Goal: Task Accomplishment & Management: Manage account settings

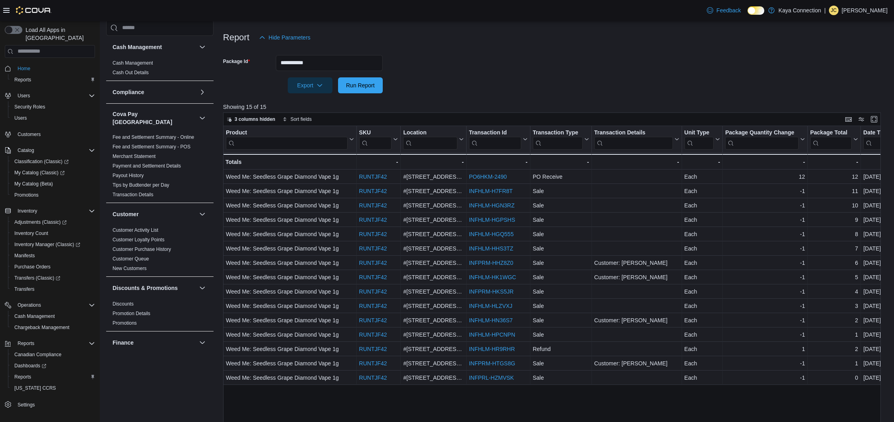
scroll to position [0, 63]
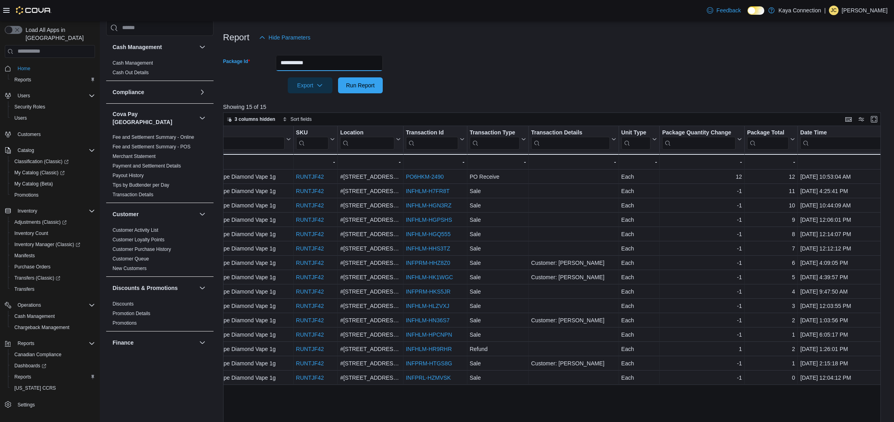
drag, startPoint x: 316, startPoint y: 63, endPoint x: 238, endPoint y: 60, distance: 78.3
click at [240, 60] on div "**********" at bounding box center [303, 63] width 160 height 16
paste input "text"
type input "*********"
click at [338, 77] on button "Run Report" at bounding box center [360, 85] width 45 height 16
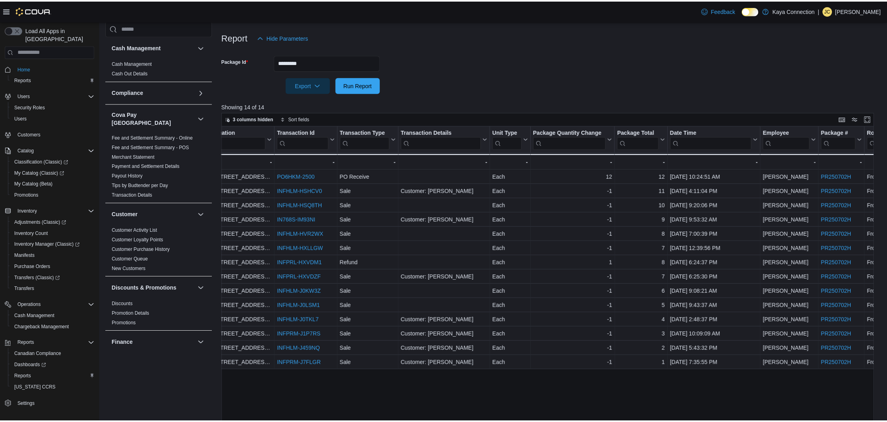
scroll to position [0, 255]
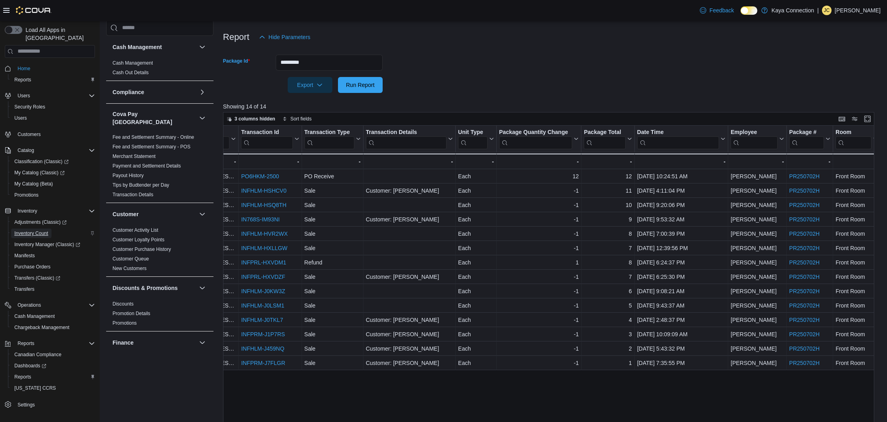
click at [32, 230] on span "Inventory Count" at bounding box center [31, 233] width 34 height 6
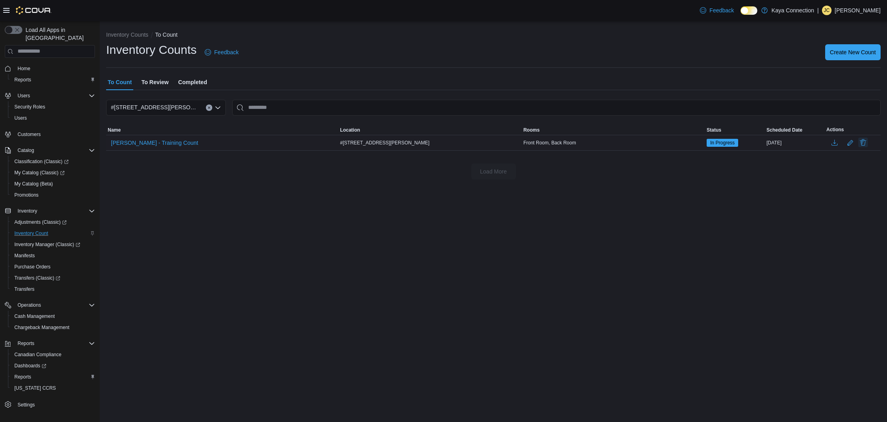
click at [862, 142] on button "Delete" at bounding box center [863, 143] width 10 height 10
click at [846, 216] on span "Delete" at bounding box center [840, 217] width 16 height 8
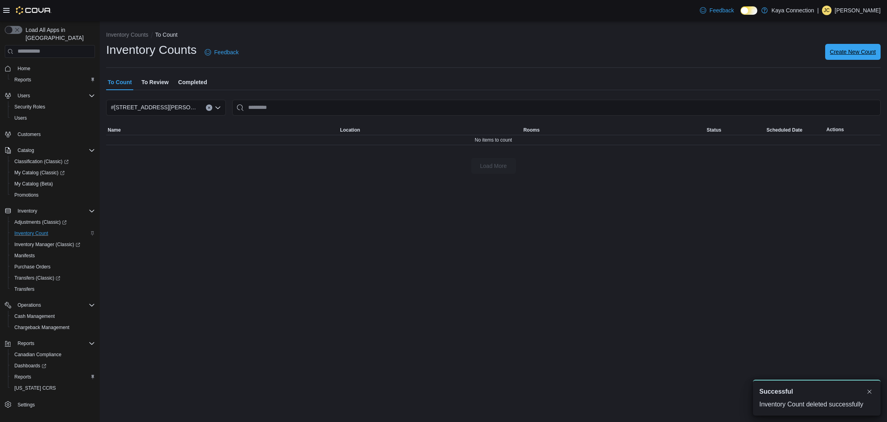
click at [858, 53] on span "Create New Count" at bounding box center [853, 52] width 46 height 8
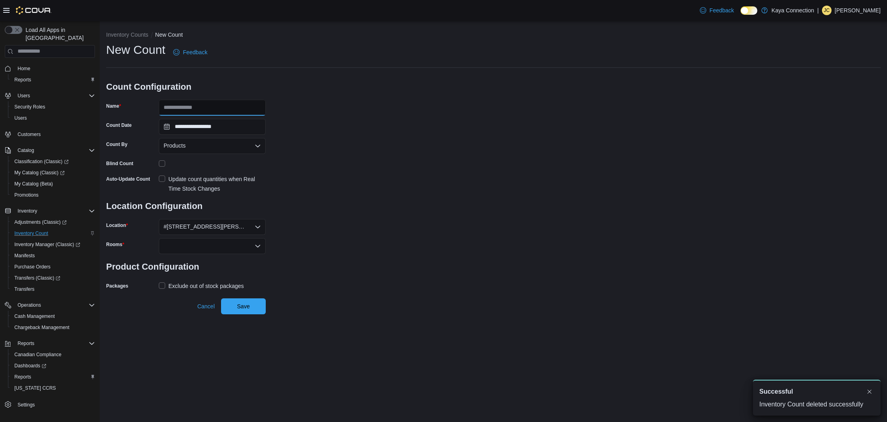
click at [223, 106] on input "Name" at bounding box center [212, 108] width 107 height 16
click at [223, 107] on input "**********" at bounding box center [212, 108] width 107 height 16
type input "**********"
click at [211, 145] on div "Products" at bounding box center [212, 146] width 107 height 16
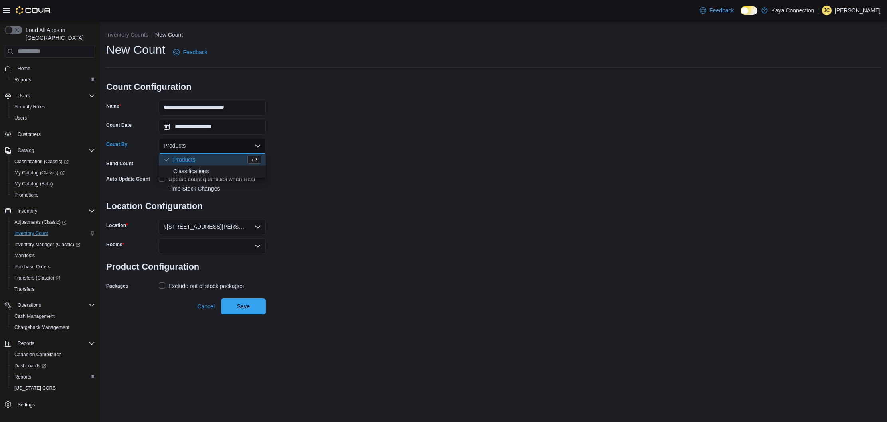
click at [389, 150] on div "**********" at bounding box center [493, 167] width 774 height 250
click at [202, 148] on div "Products" at bounding box center [212, 146] width 107 height 16
drag, startPoint x: 196, startPoint y: 168, endPoint x: 210, endPoint y: 170, distance: 14.1
click at [196, 168] on span "Classifications" at bounding box center [217, 171] width 88 height 8
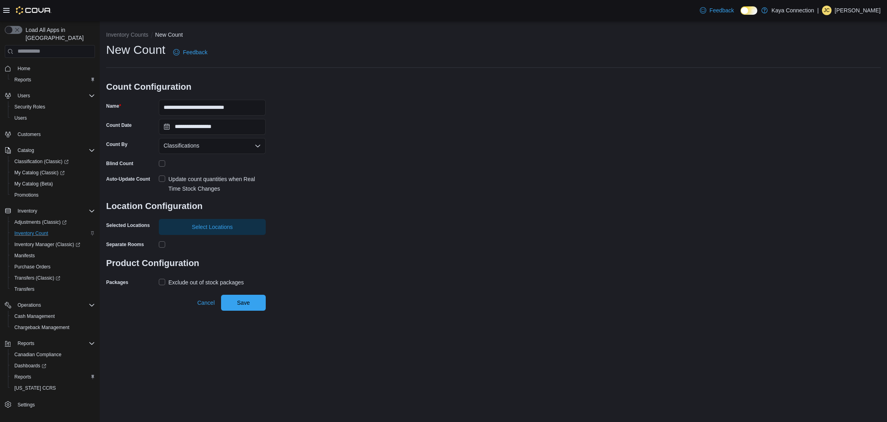
drag, startPoint x: 313, startPoint y: 185, endPoint x: 189, endPoint y: 186, distance: 124.5
click at [309, 185] on div "**********" at bounding box center [493, 165] width 774 height 247
drag, startPoint x: 163, startPoint y: 177, endPoint x: 169, endPoint y: 185, distance: 10.6
click at [163, 177] on label "Update count quantities when Real Time Stock Changes" at bounding box center [212, 183] width 107 height 19
click at [189, 233] on span "Select Locations" at bounding box center [212, 227] width 97 height 16
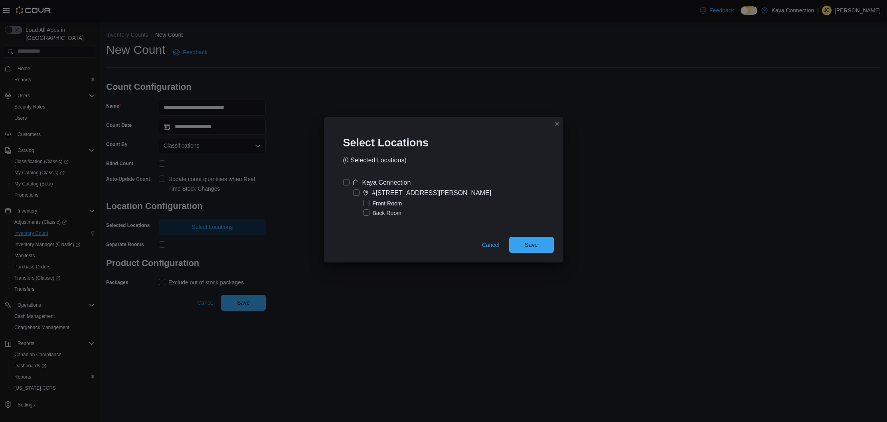
click at [347, 183] on label "Kaya Connection" at bounding box center [377, 183] width 68 height 10
click at [536, 243] on span "Save" at bounding box center [531, 245] width 13 height 8
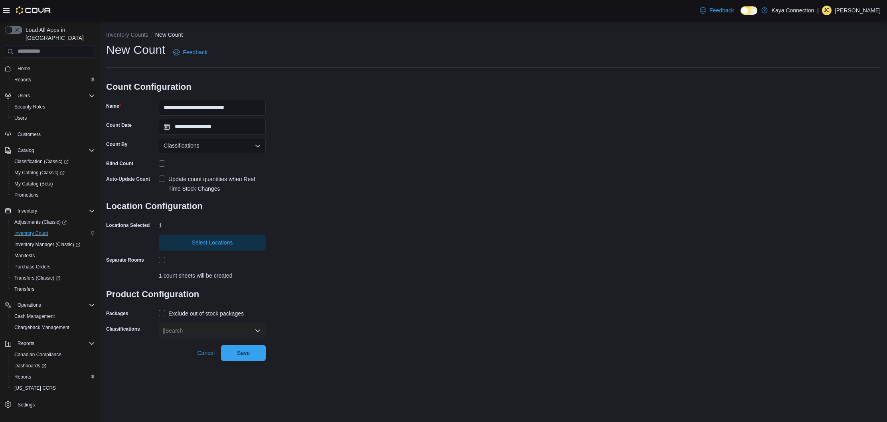
click at [162, 312] on label "Exclude out of stock packages" at bounding box center [201, 314] width 85 height 10
click at [182, 327] on div "Search" at bounding box center [212, 331] width 107 height 16
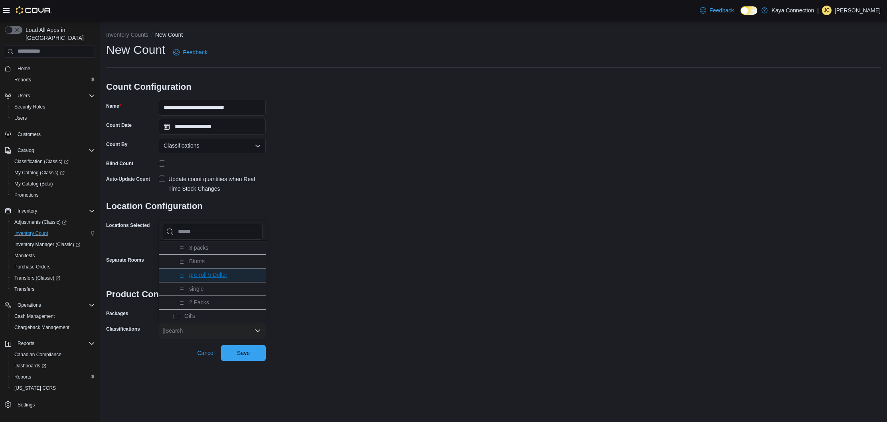
click at [206, 278] on span "pre-roll 5 Dollar" at bounding box center [208, 275] width 38 height 6
click at [243, 353] on span "Save" at bounding box center [243, 353] width 13 height 8
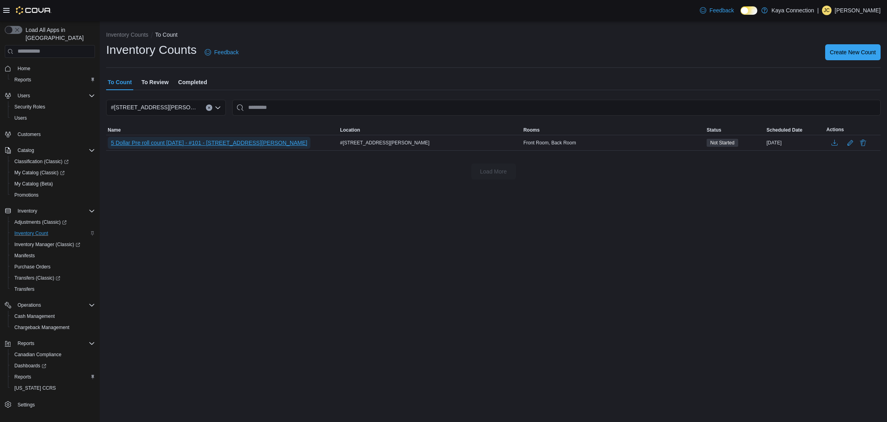
click at [186, 142] on span "5 Dollar Pre roll count [DATE] - #101 - [STREET_ADDRESS][PERSON_NAME]" at bounding box center [209, 143] width 196 height 8
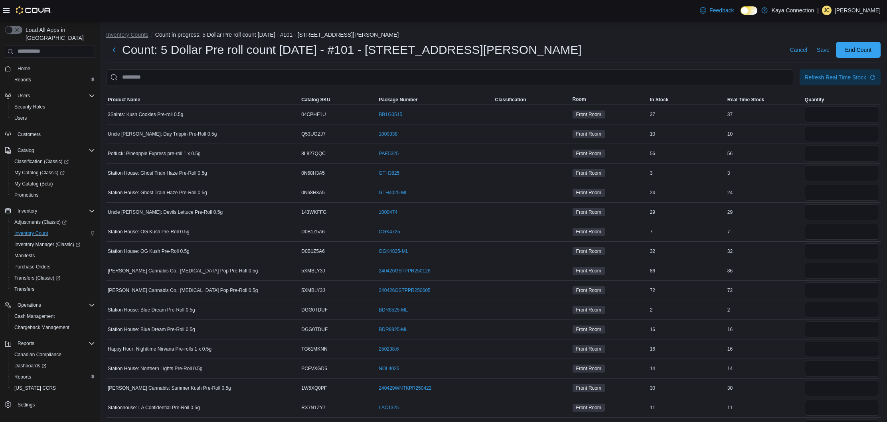
click at [134, 34] on button "Inventory Counts" at bounding box center [127, 35] width 42 height 6
